Goal: Communication & Community: Ask a question

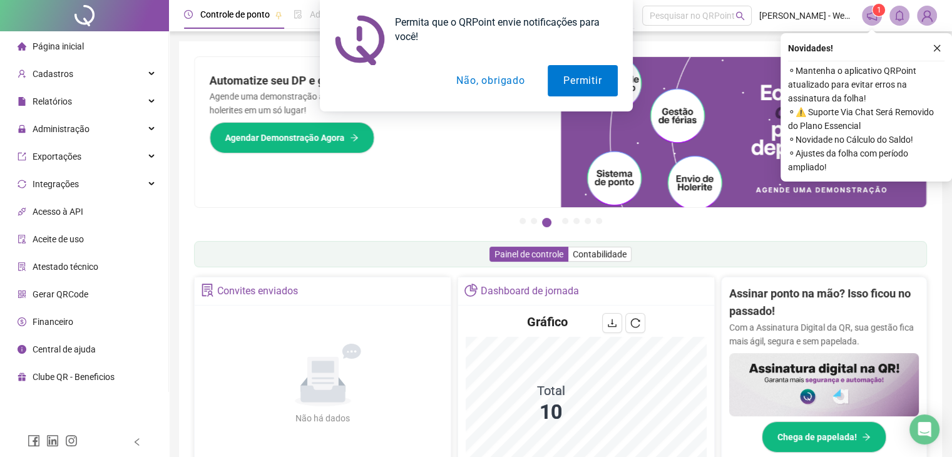
click at [498, 79] on button "Não, obrigado" at bounding box center [491, 80] width 100 height 31
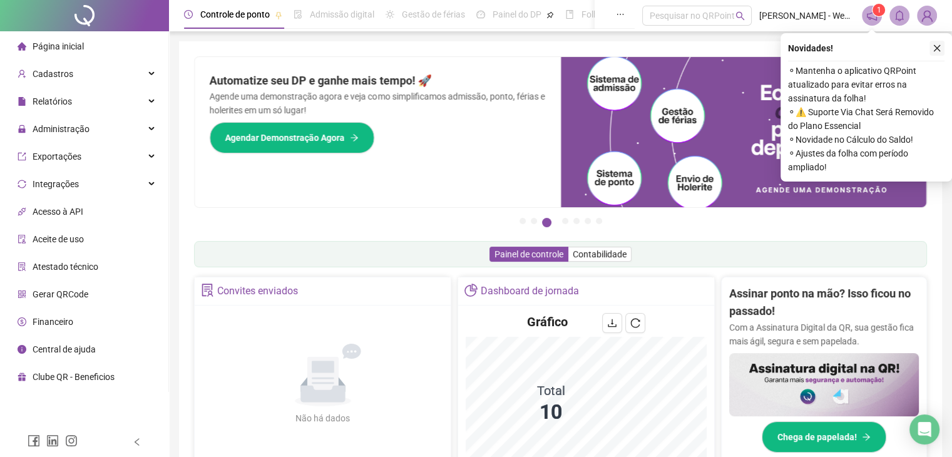
click at [934, 48] on icon "close" at bounding box center [937, 48] width 9 height 9
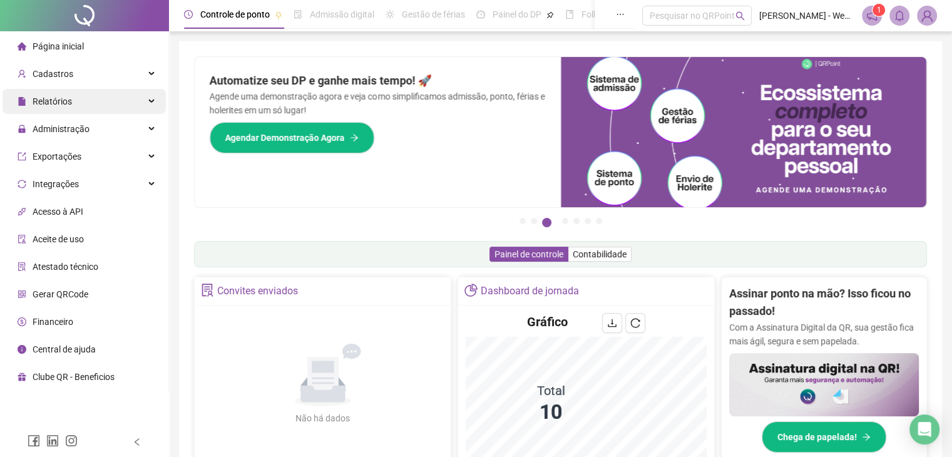
click at [83, 100] on div "Relatórios" at bounding box center [84, 101] width 163 height 25
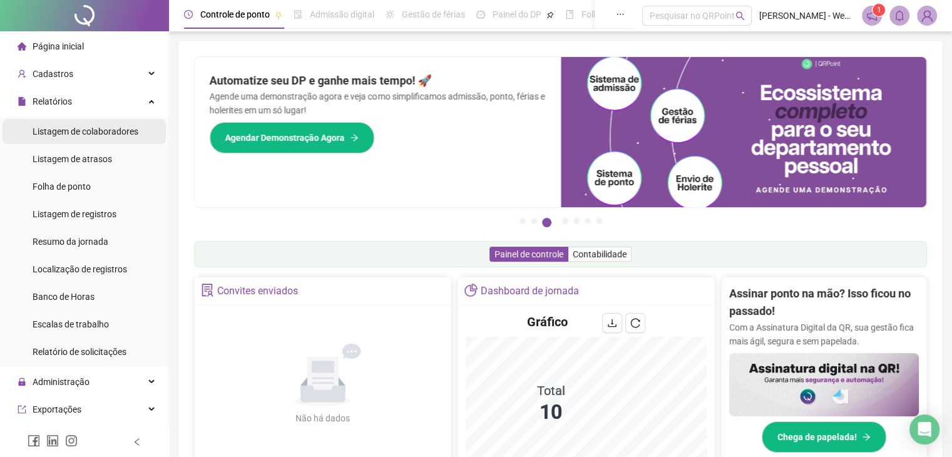
click at [92, 133] on span "Listagem de colaboradores" at bounding box center [86, 131] width 106 height 10
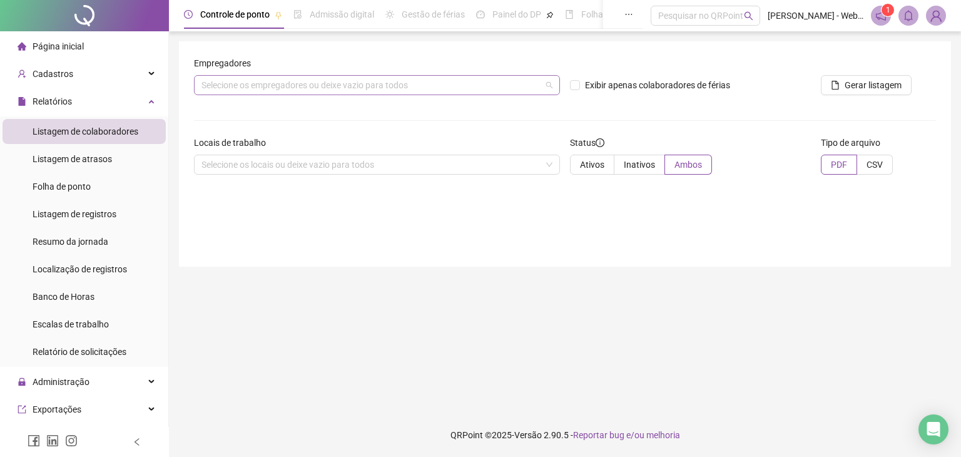
click at [550, 91] on div "Selecione os empregadores ou deixe vazio para todos" at bounding box center [377, 85] width 366 height 20
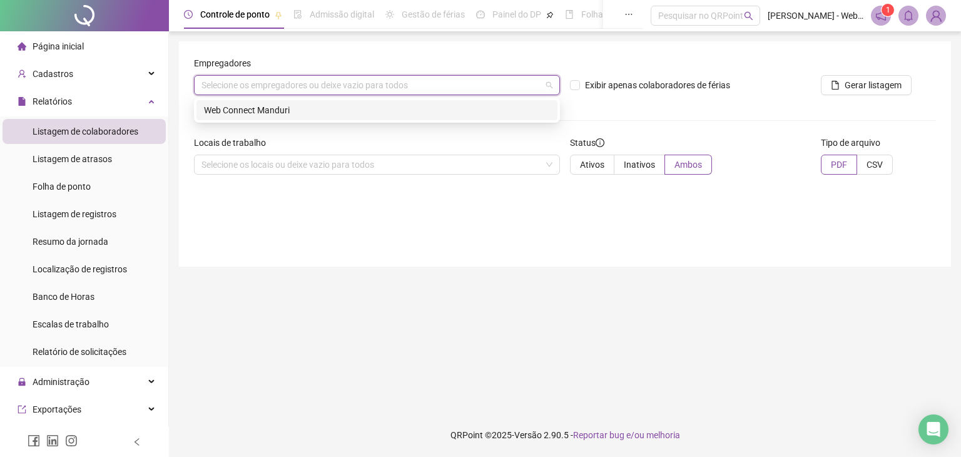
click at [400, 109] on div "Web Connect Manduri" at bounding box center [377, 110] width 346 height 14
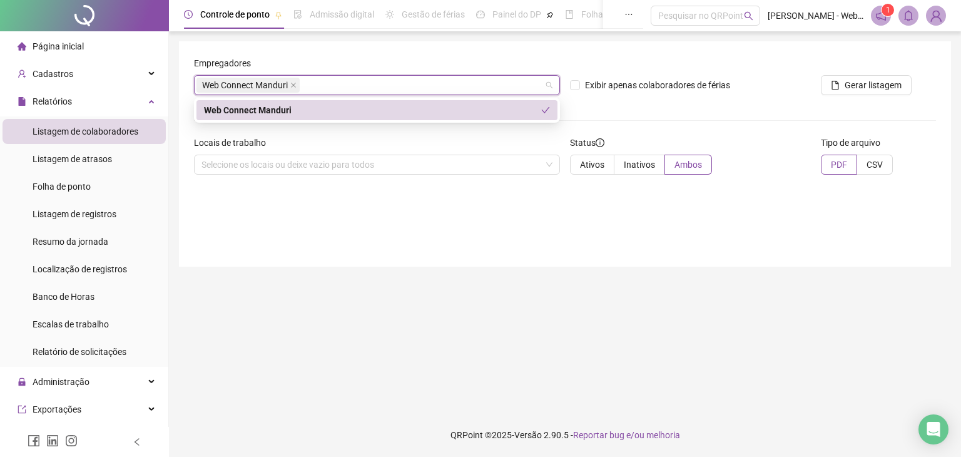
click at [623, 112] on form "Empregadores Web Connect Manduri Exibir apenas colaboradores de férias Gerar li…" at bounding box center [565, 120] width 742 height 128
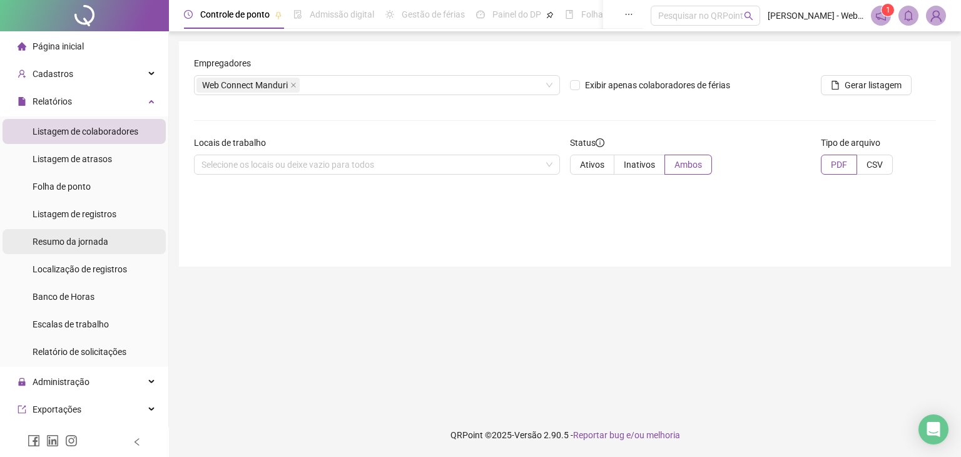
click at [77, 244] on span "Resumo da jornada" at bounding box center [71, 242] width 76 height 10
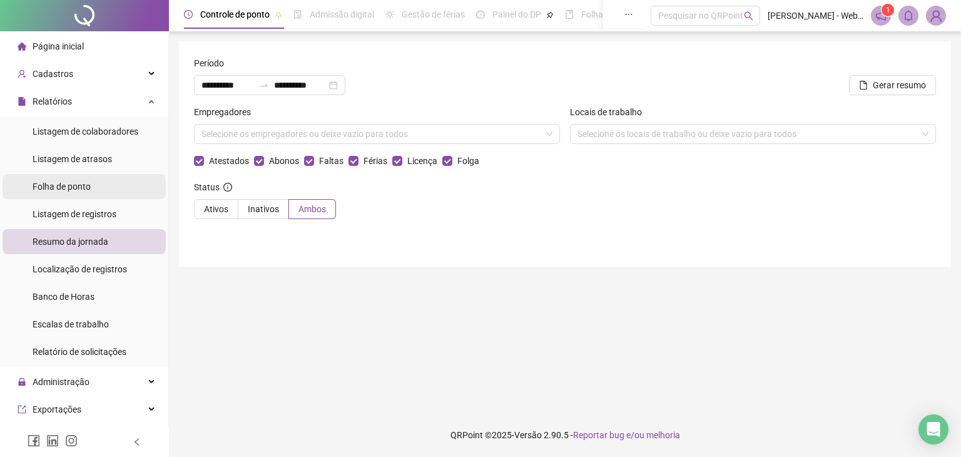
click at [59, 187] on span "Folha de ponto" at bounding box center [62, 187] width 58 height 10
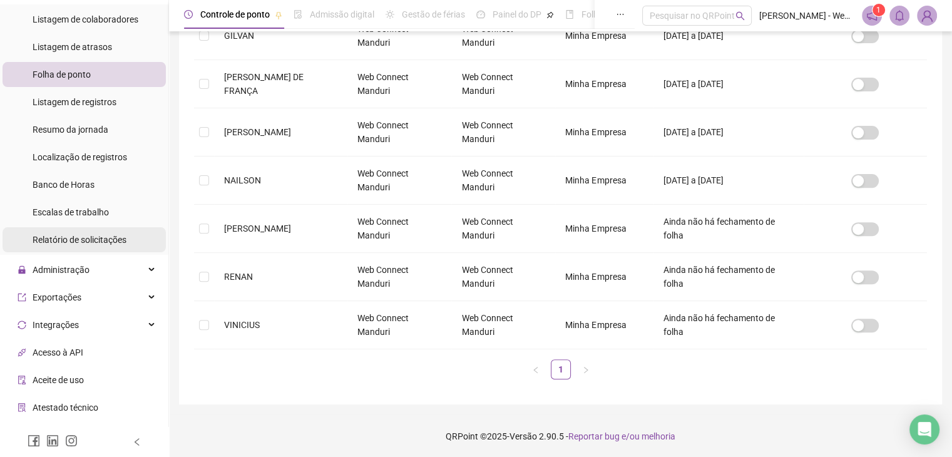
scroll to position [115, 0]
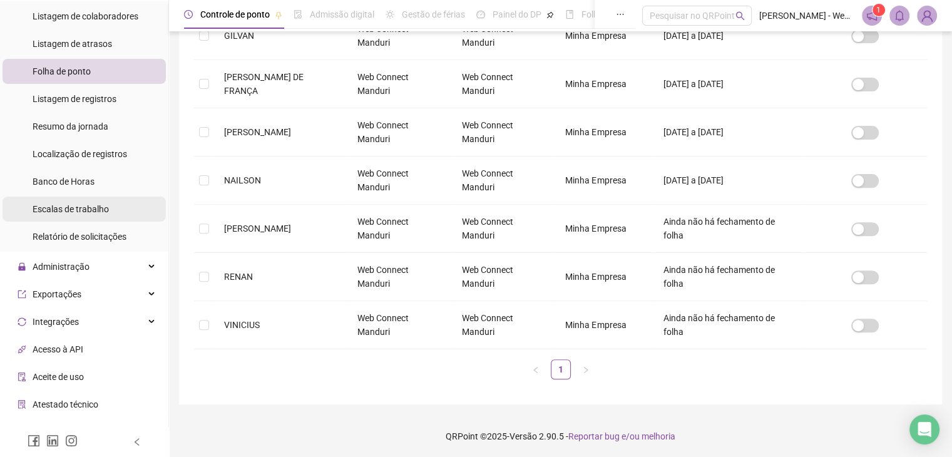
click at [83, 211] on span "Escalas de trabalho" at bounding box center [71, 209] width 76 height 10
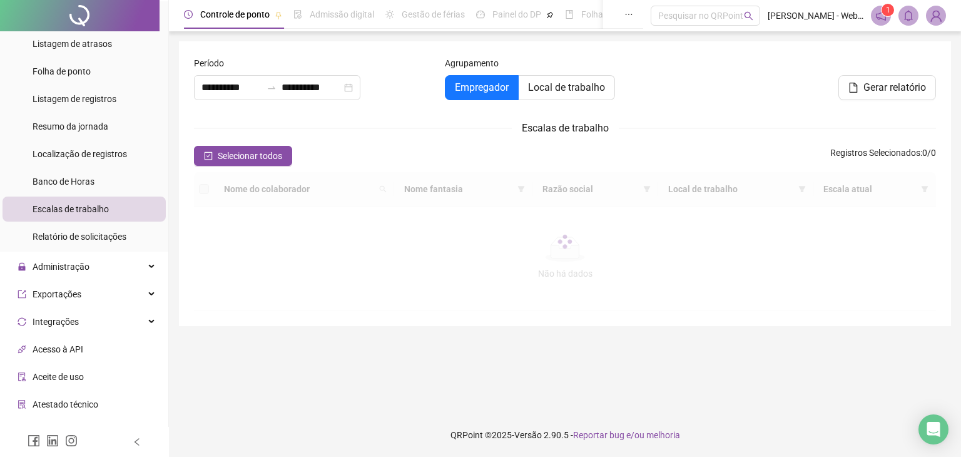
type input "**********"
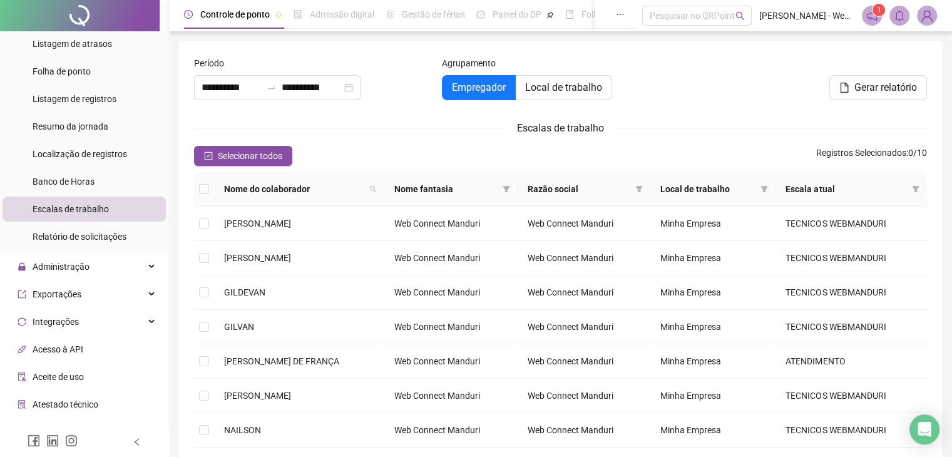
click at [791, 18] on span "[PERSON_NAME] - Web Connect Manduri" at bounding box center [806, 16] width 95 height 14
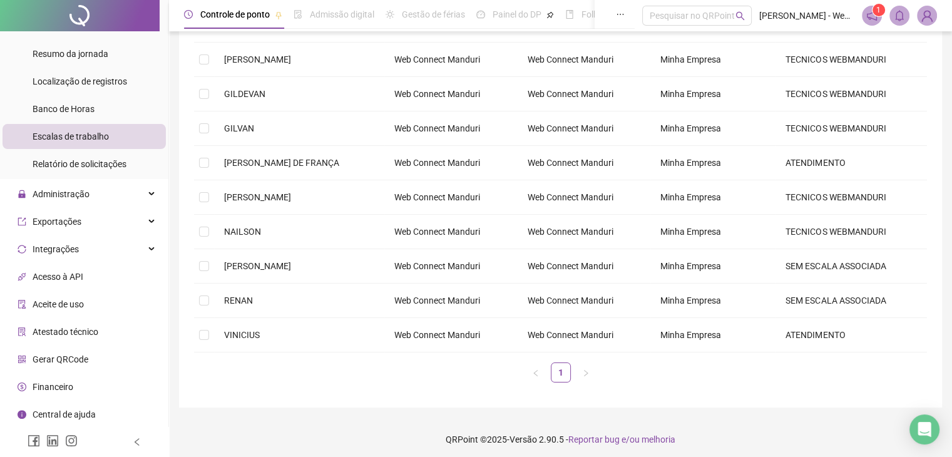
scroll to position [202, 0]
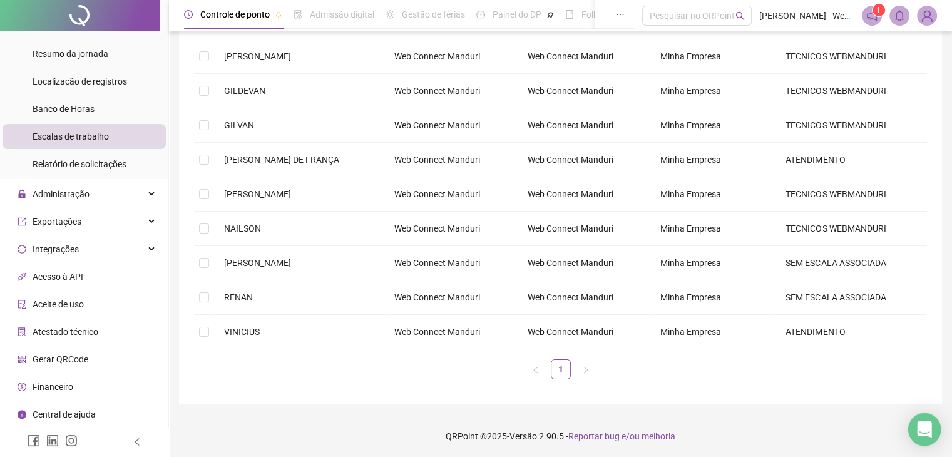
click at [924, 422] on icon "Open Intercom Messenger" at bounding box center [924, 429] width 14 height 16
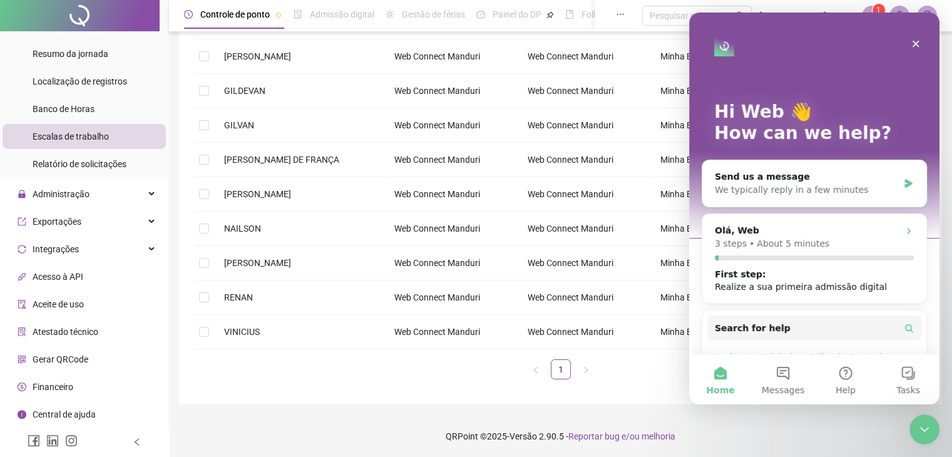
scroll to position [0, 0]
click at [780, 374] on button "2 Messages" at bounding box center [783, 379] width 63 height 50
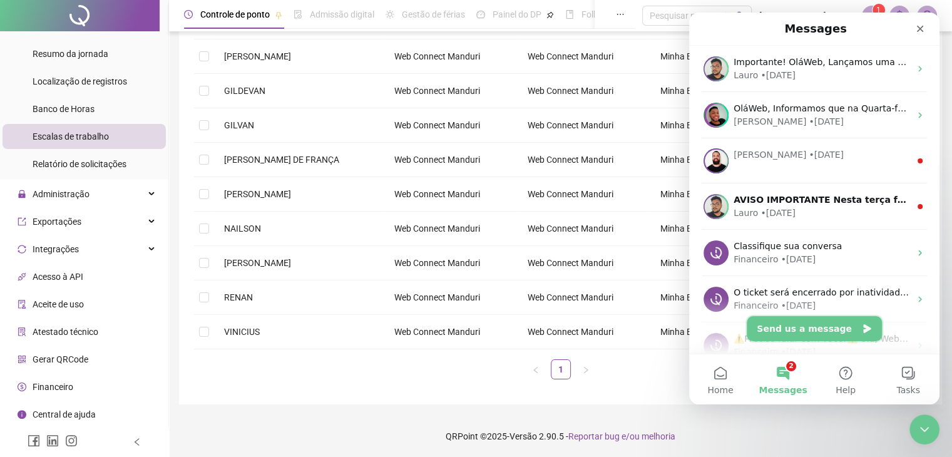
click at [825, 331] on button "Send us a message" at bounding box center [814, 328] width 135 height 25
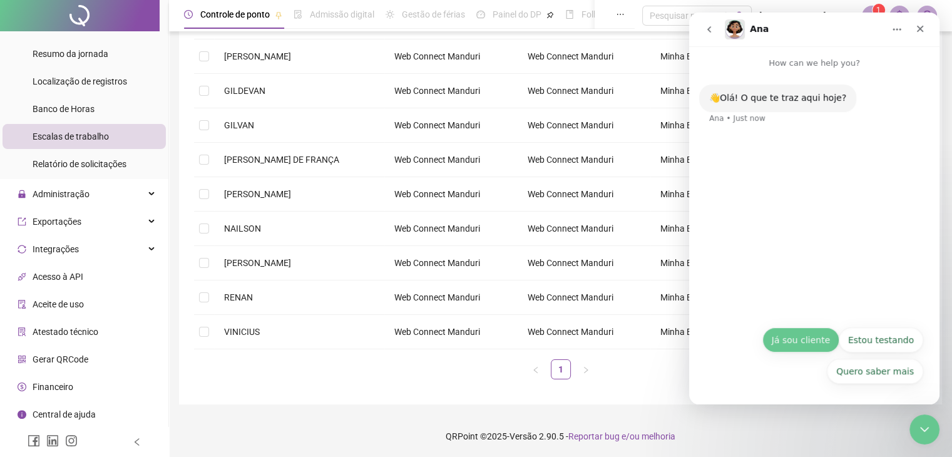
click at [787, 337] on button "Já sou cliente" at bounding box center [800, 339] width 77 height 25
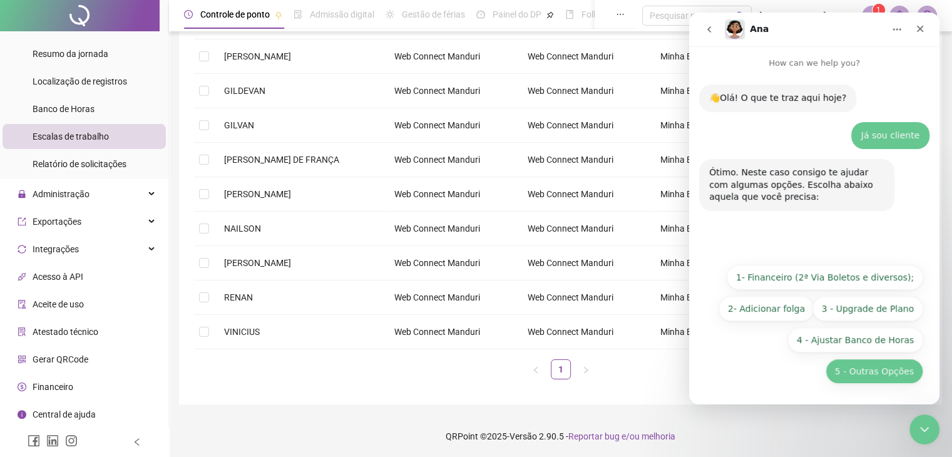
click at [882, 371] on button "5 - Outras Opções" at bounding box center [875, 371] width 98 height 25
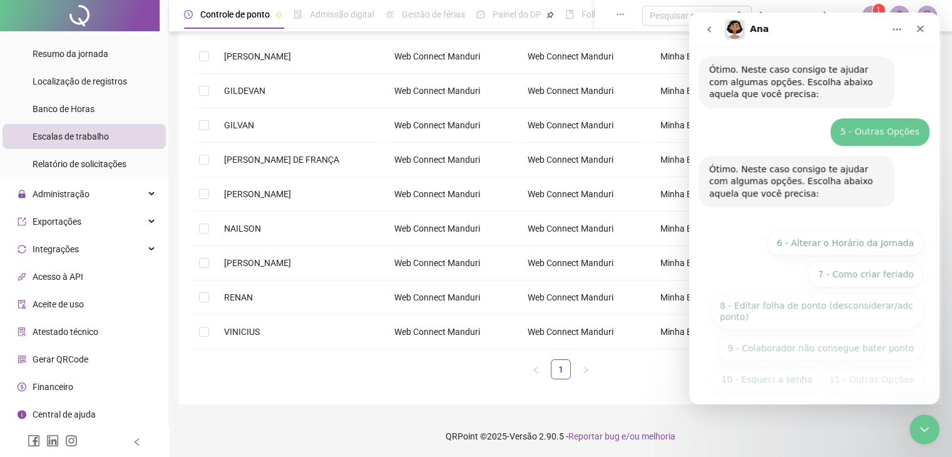
scroll to position [111, 0]
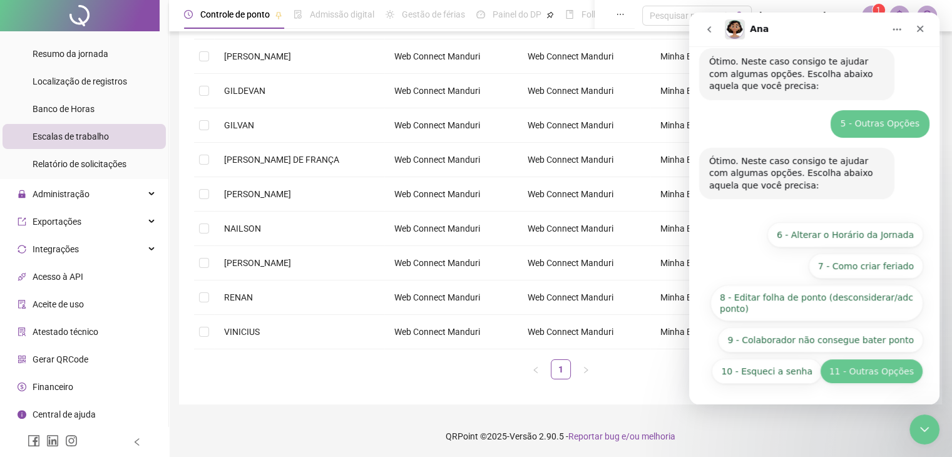
click at [872, 374] on button "11 - Outras Opções" at bounding box center [871, 371] width 103 height 25
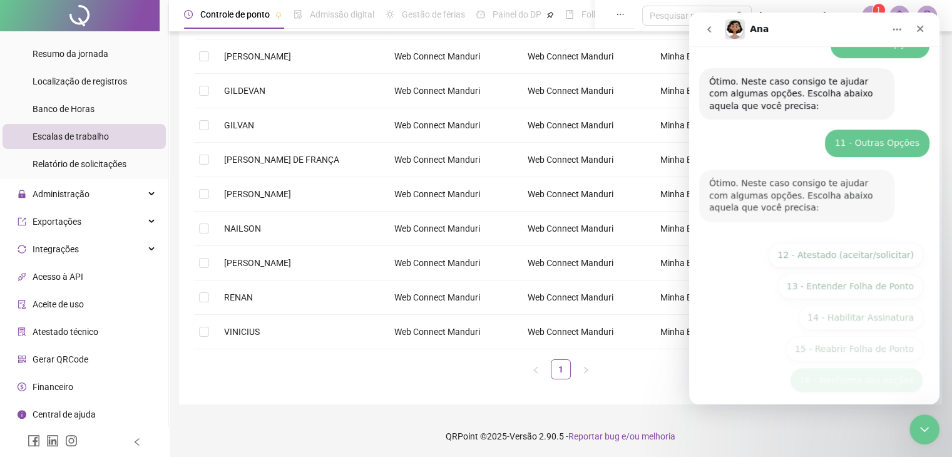
scroll to position [198, 0]
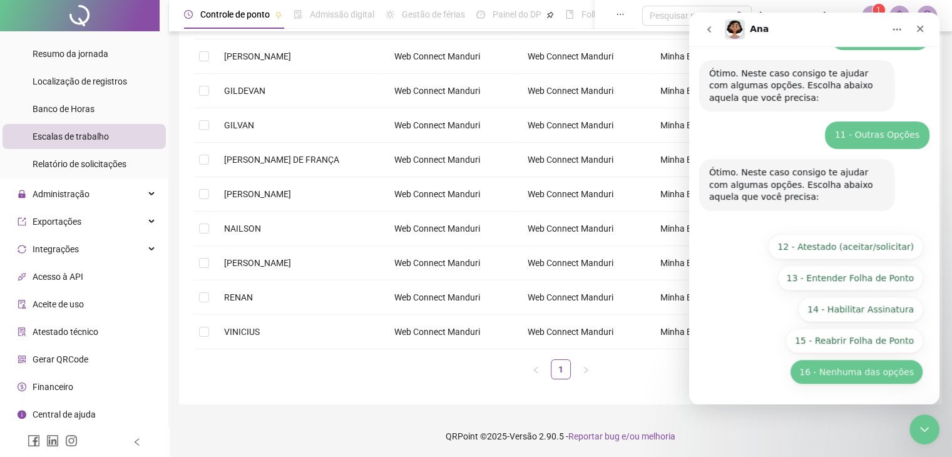
click at [864, 374] on button "16 - Nenhuma das opções" at bounding box center [856, 371] width 133 height 25
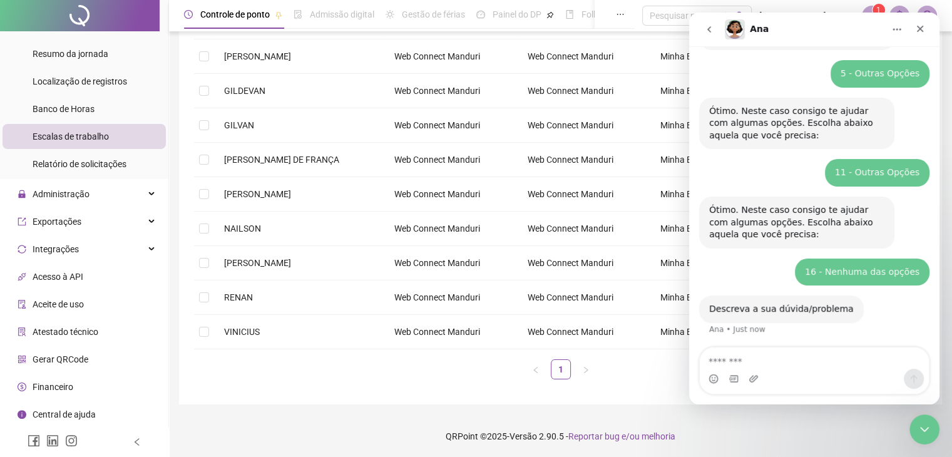
scroll to position [163, 0]
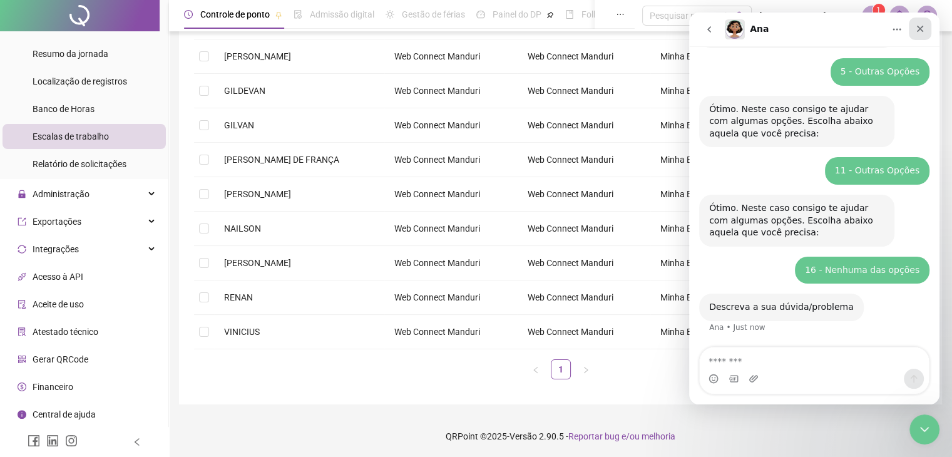
click at [919, 36] on div "Close" at bounding box center [920, 29] width 23 height 23
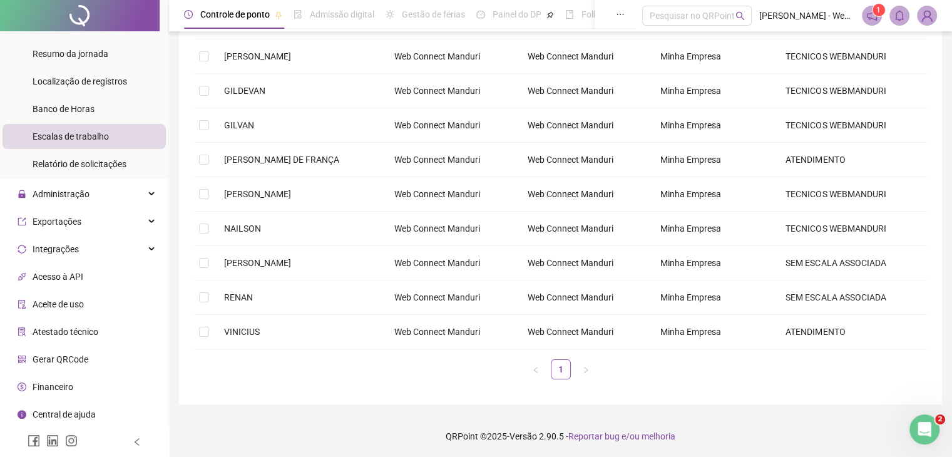
click at [928, 19] on img at bounding box center [927, 15] width 19 height 19
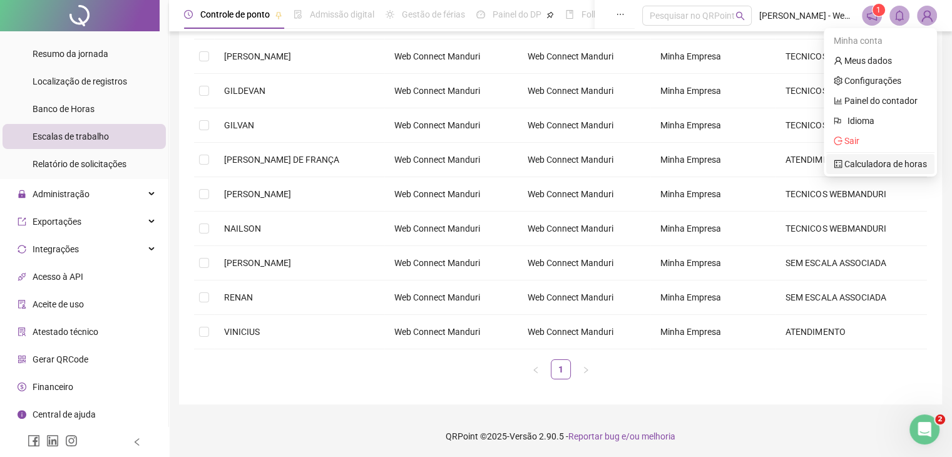
click at [864, 166] on link "Calculadora de horas" at bounding box center [880, 164] width 93 height 10
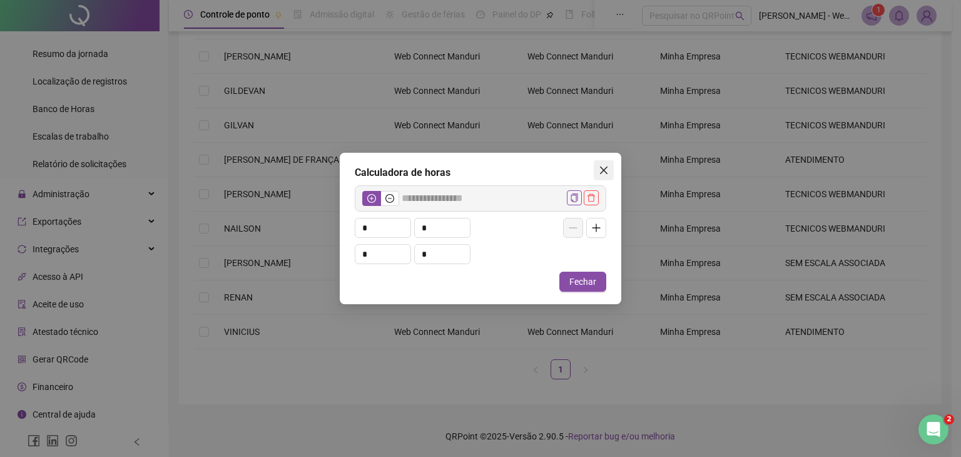
click at [601, 169] on icon "close" at bounding box center [604, 170] width 10 height 10
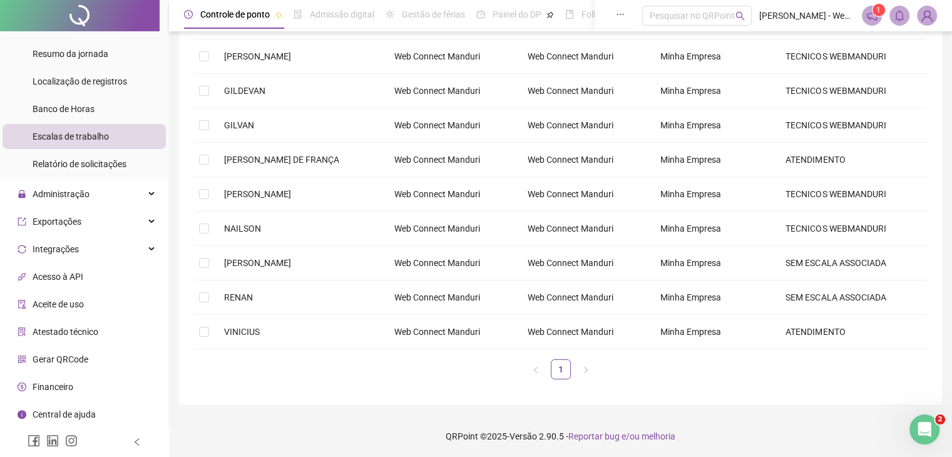
click at [932, 14] on img at bounding box center [927, 15] width 19 height 19
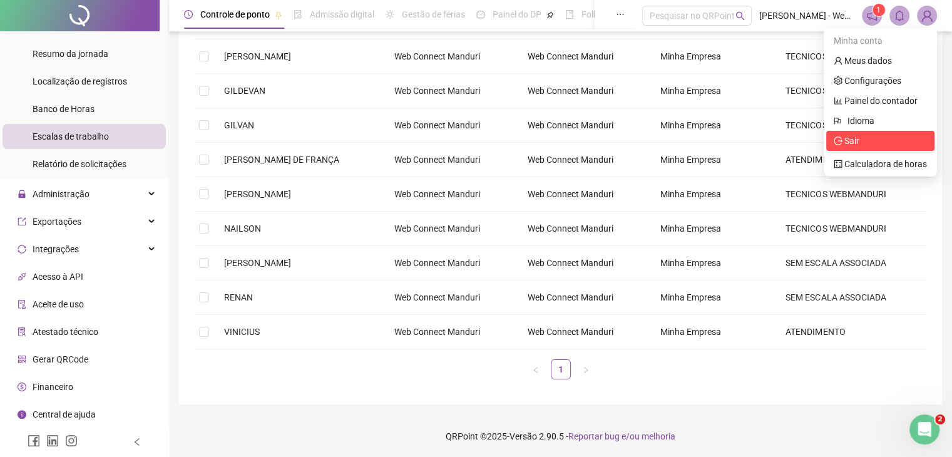
click at [863, 137] on span "Sair" at bounding box center [880, 141] width 93 height 14
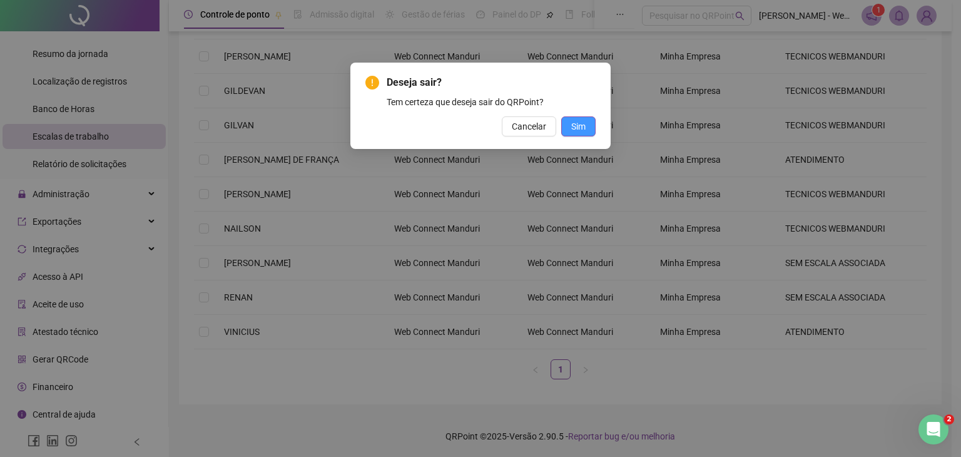
click at [573, 125] on span "Sim" at bounding box center [578, 127] width 14 height 14
